Goal: Transaction & Acquisition: Purchase product/service

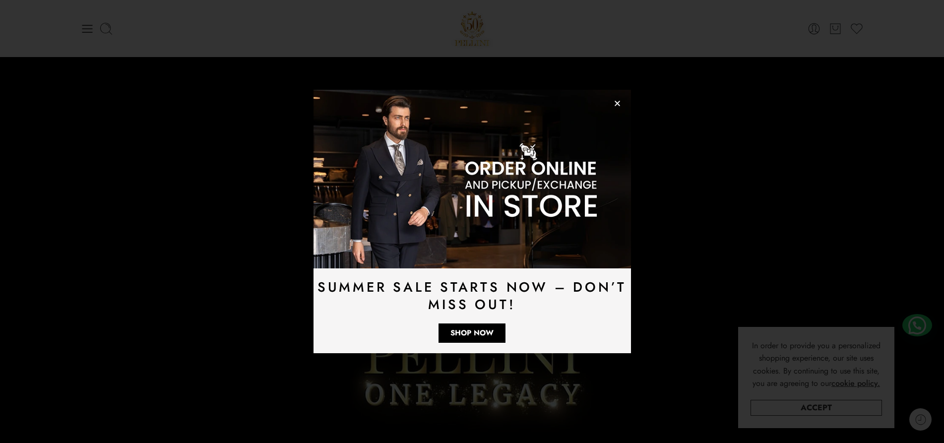
click at [616, 102] on icon "Close" at bounding box center [617, 103] width 7 height 7
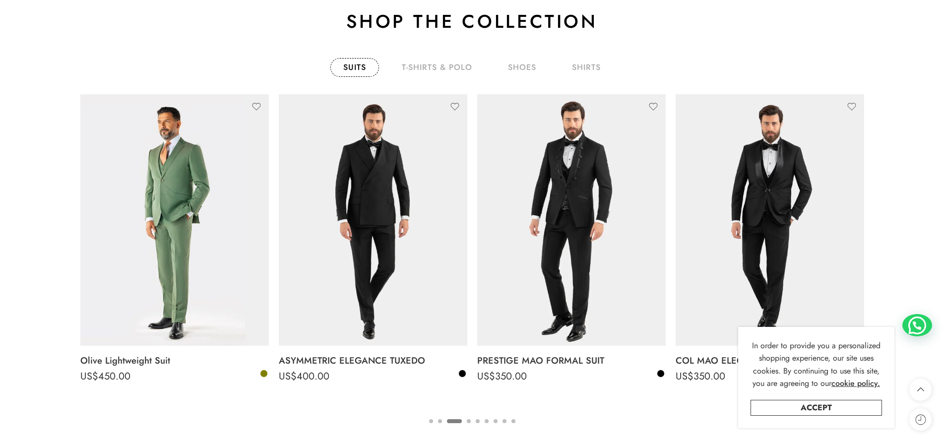
scroll to position [1746, 0]
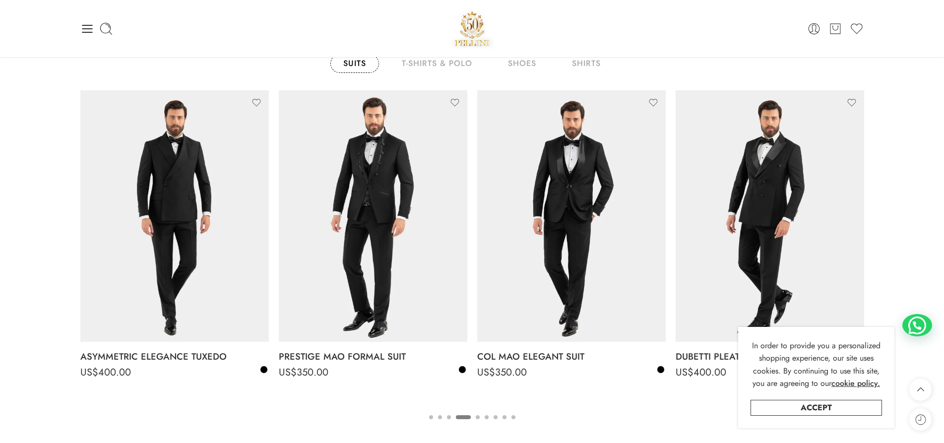
drag, startPoint x: 948, startPoint y: 60, endPoint x: 945, endPoint y: 274, distance: 214.8
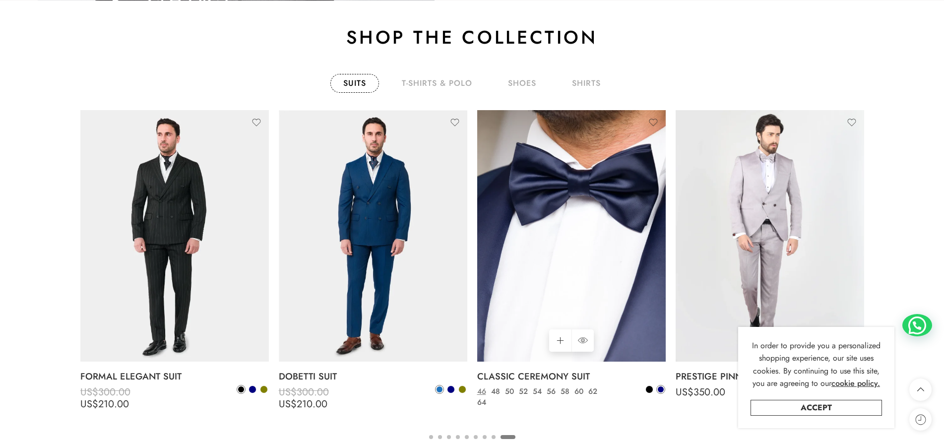
scroll to position [1730, 0]
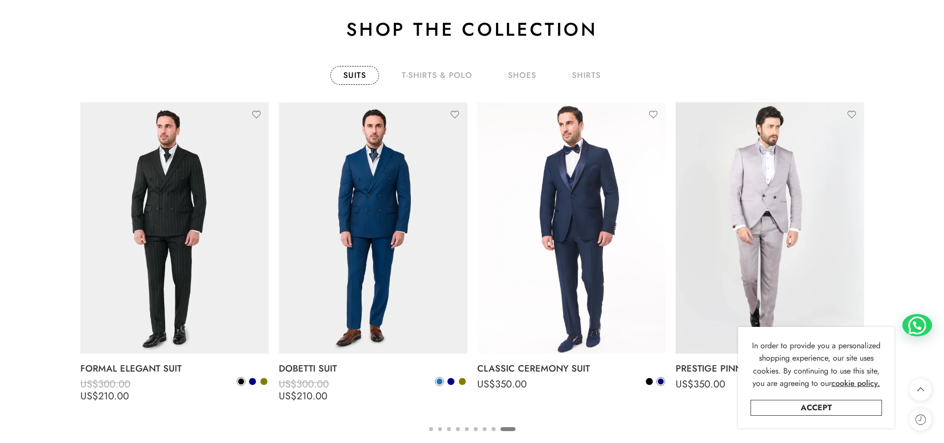
click at [360, 76] on link "Suits" at bounding box center [354, 75] width 49 height 19
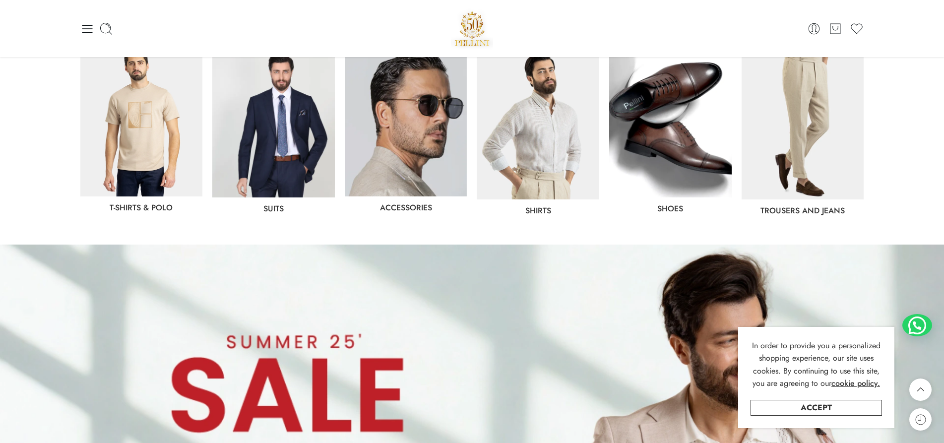
scroll to position [527, 0]
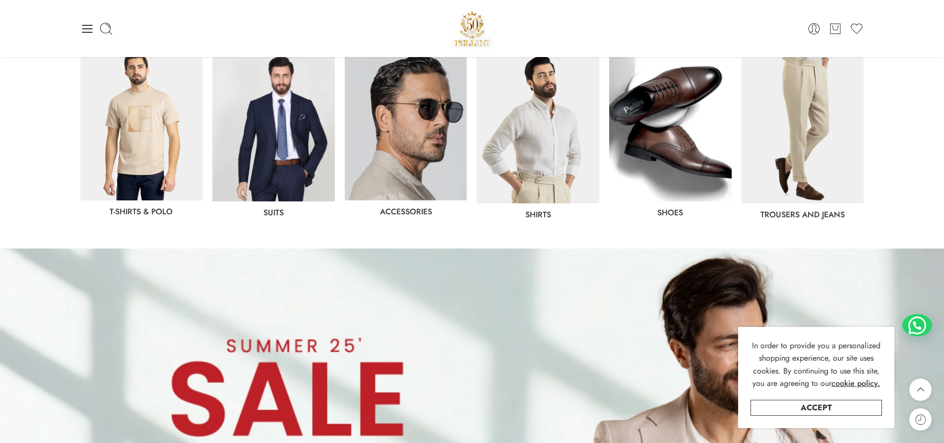
click at [284, 132] on img at bounding box center [273, 125] width 123 height 151
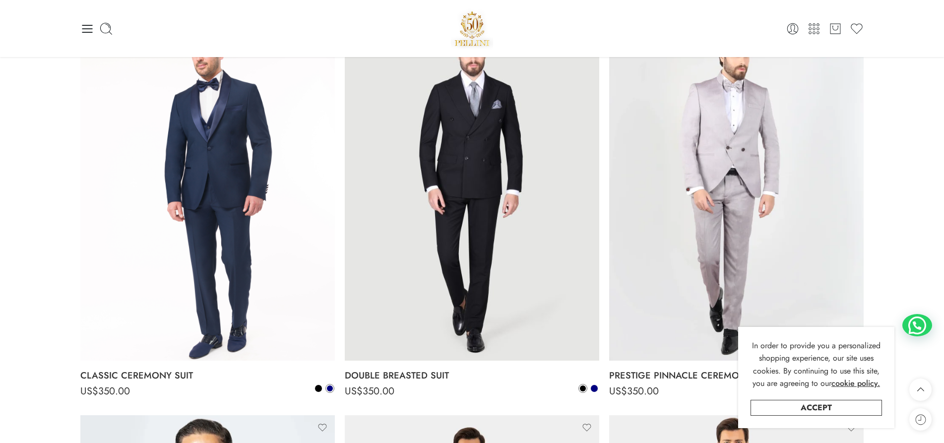
scroll to position [2951, 0]
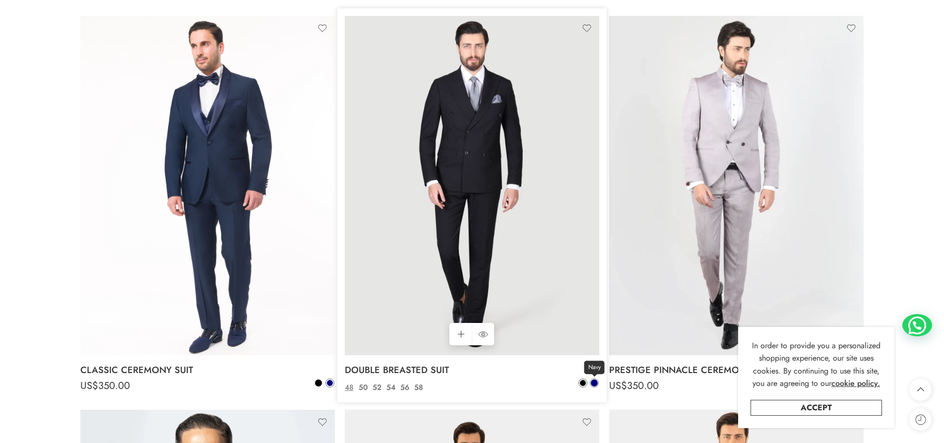
click at [593, 385] on span at bounding box center [594, 382] width 7 height 7
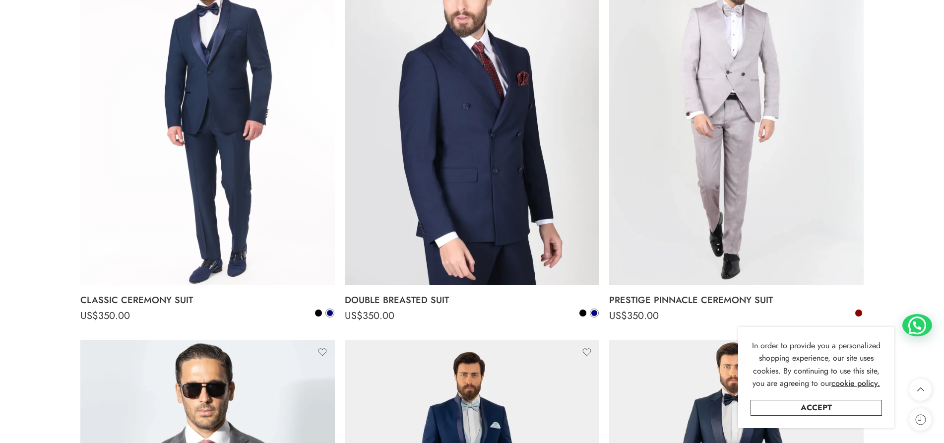
scroll to position [3009, 0]
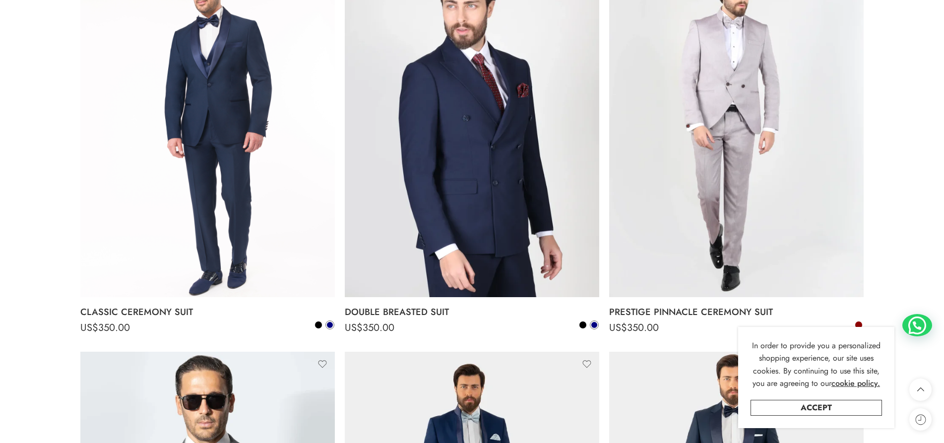
drag, startPoint x: 950, startPoint y: 284, endPoint x: 952, endPoint y: 289, distance: 5.3
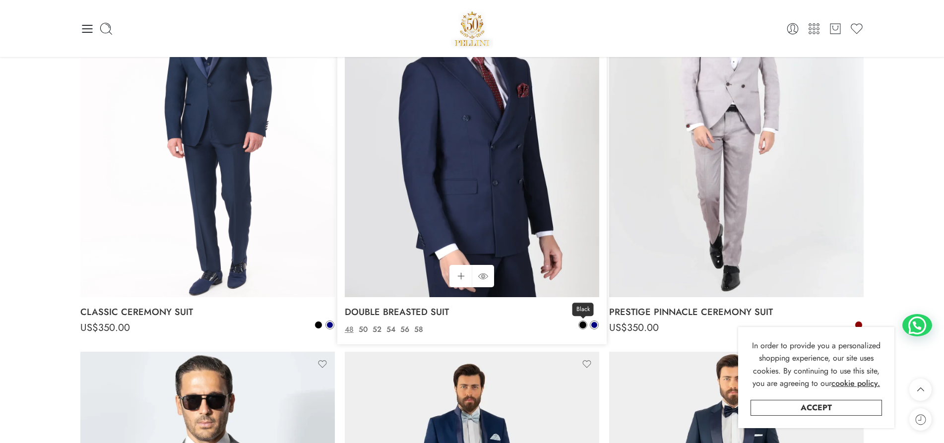
click at [584, 322] on span at bounding box center [582, 324] width 7 height 7
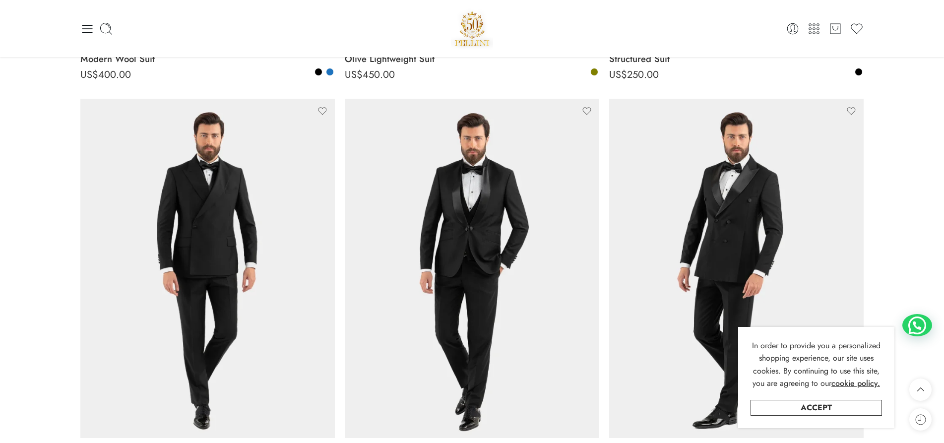
scroll to position [453, 0]
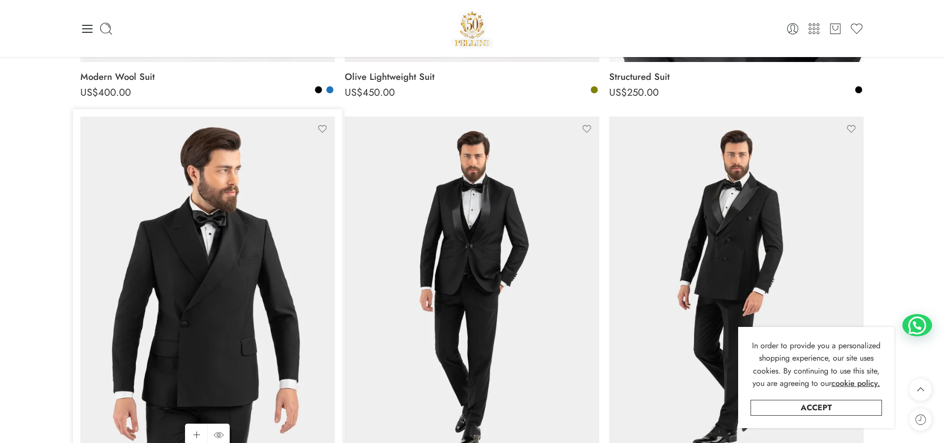
click at [267, 205] on img at bounding box center [207, 286] width 254 height 339
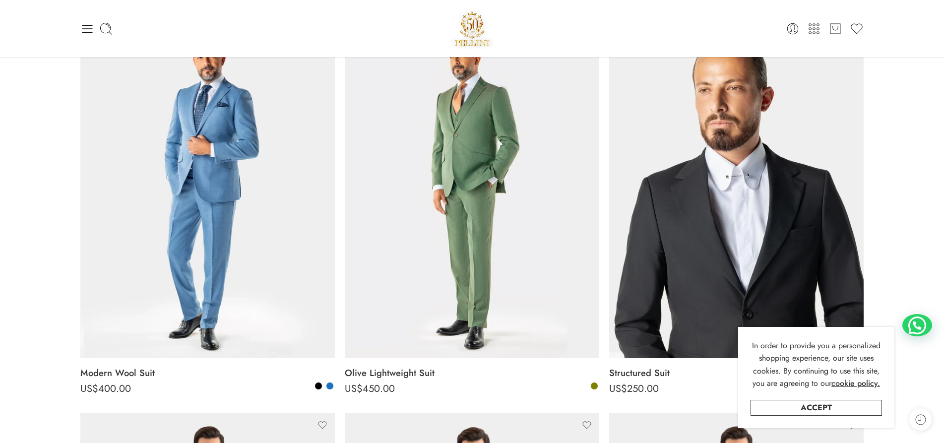
scroll to position [0, 0]
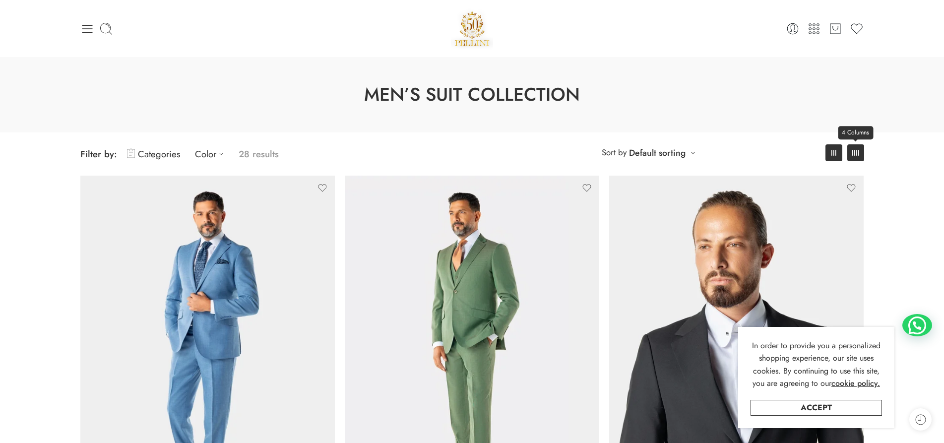
click at [856, 146] on link "4 Columns" at bounding box center [855, 152] width 17 height 17
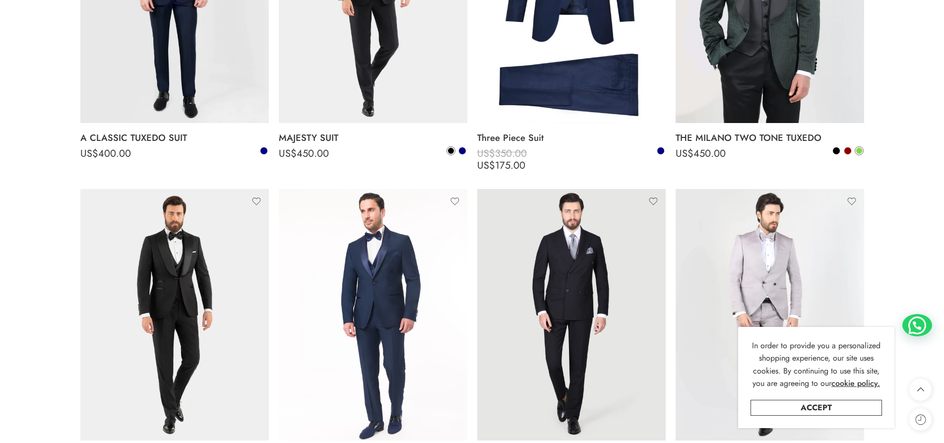
scroll to position [1534, 0]
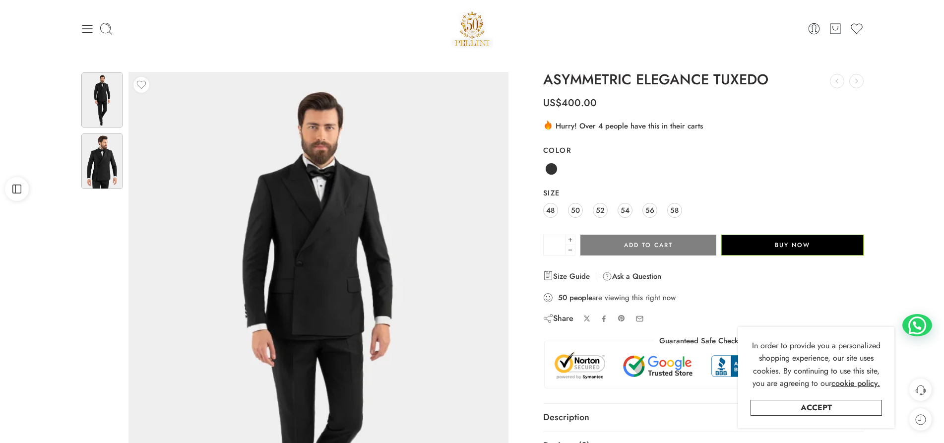
click at [109, 150] on img at bounding box center [102, 160] width 42 height 55
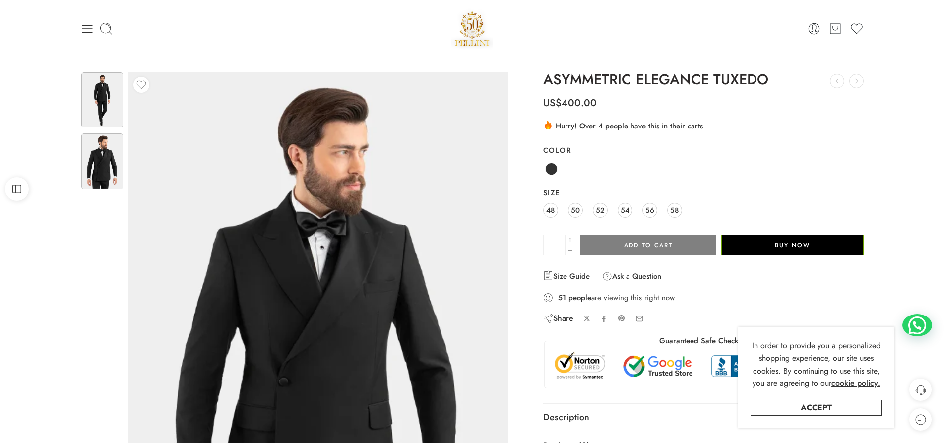
click at [102, 96] on img at bounding box center [102, 99] width 42 height 55
